Goal: Find specific page/section: Find specific page/section

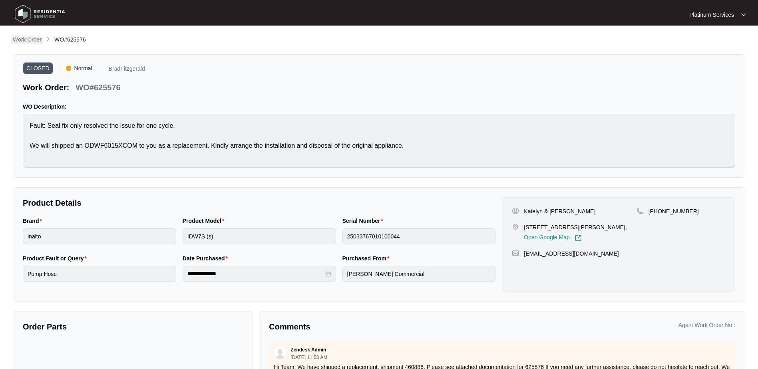
scroll to position [2, 0]
click at [36, 39] on p "Work Order" at bounding box center [27, 40] width 29 height 8
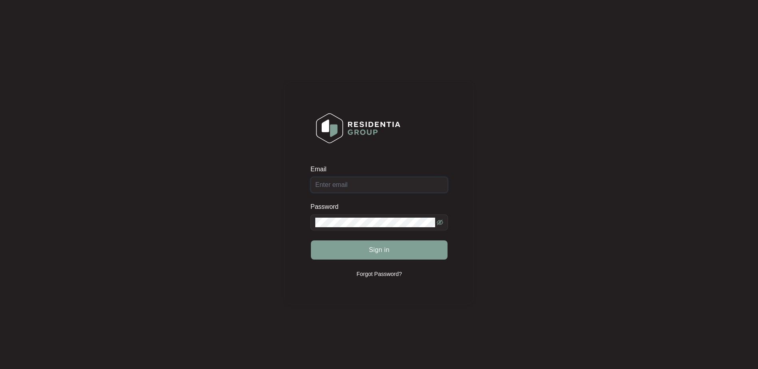
type input "[EMAIL_ADDRESS][DOMAIN_NAME]"
click at [382, 254] on div "Sign in" at bounding box center [380, 250] width 138 height 20
click at [379, 251] on span "Sign in" at bounding box center [379, 250] width 21 height 10
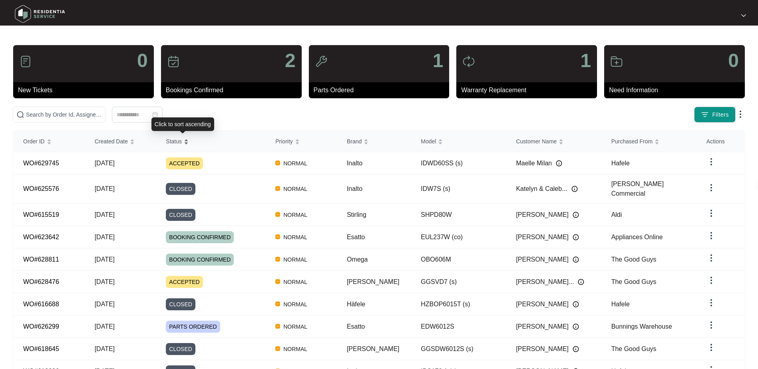
click at [189, 143] on div "Status" at bounding box center [177, 141] width 23 height 11
